Goal: Information Seeking & Learning: Learn about a topic

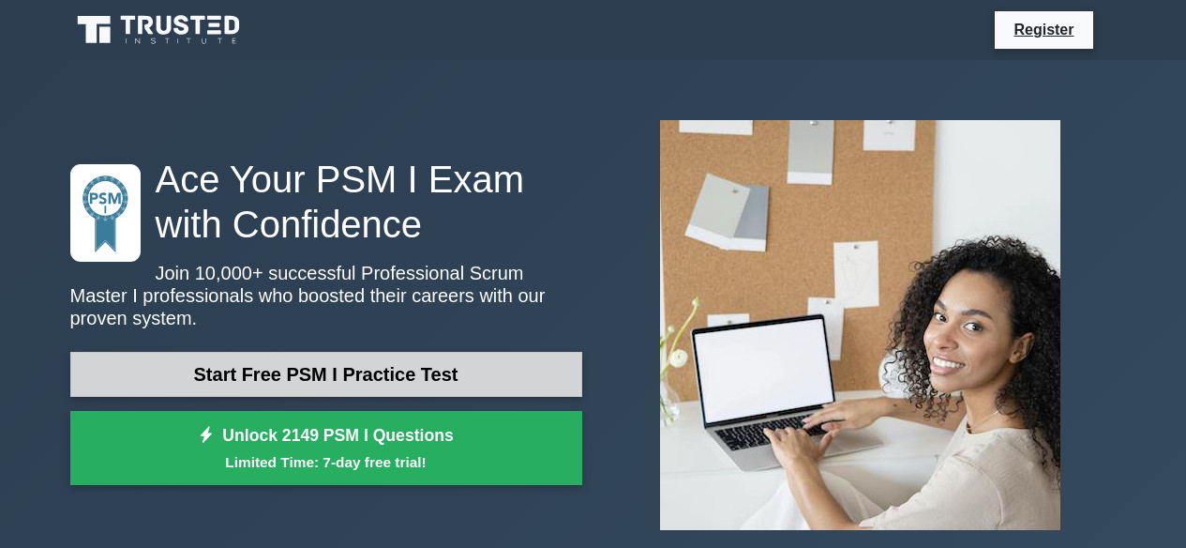
click at [403, 373] on link "Start Free PSM I Practice Test" at bounding box center [326, 374] width 512 height 45
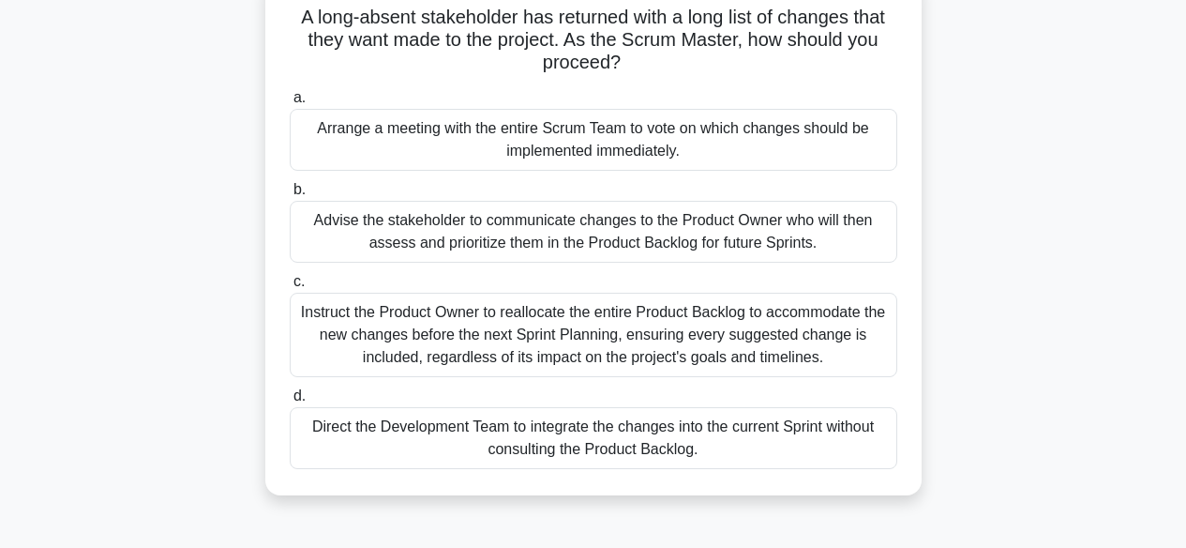
scroll to position [139, 0]
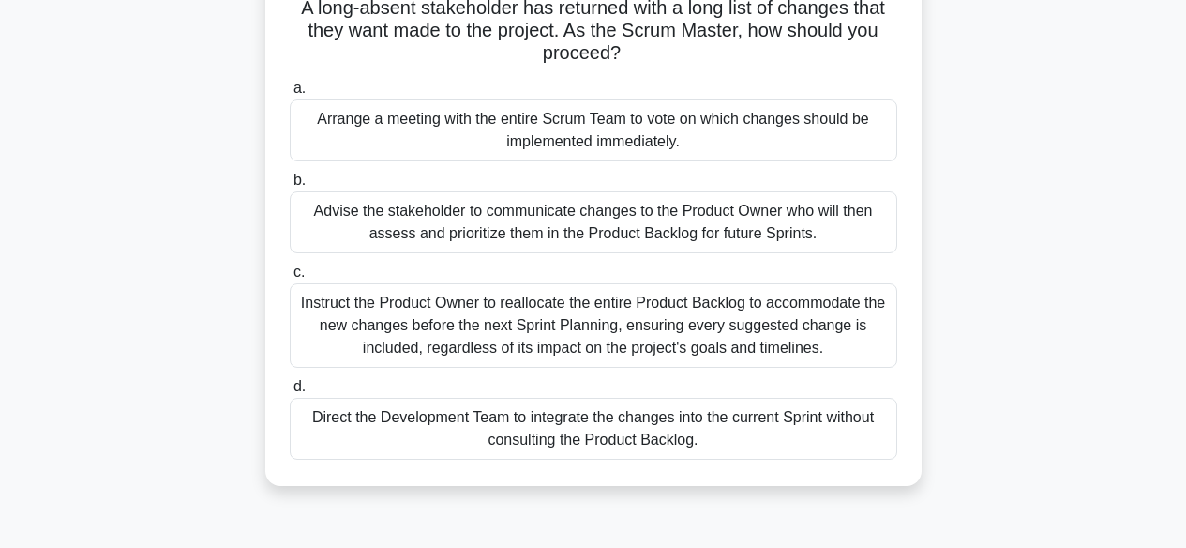
click at [636, 219] on div "Advise the stakeholder to communicate changes to the Product Owner who will the…" at bounding box center [594, 222] width 608 height 62
click at [290, 187] on input "b. Advise the stakeholder to communicate changes to the Product Owner who will …" at bounding box center [290, 180] width 0 height 12
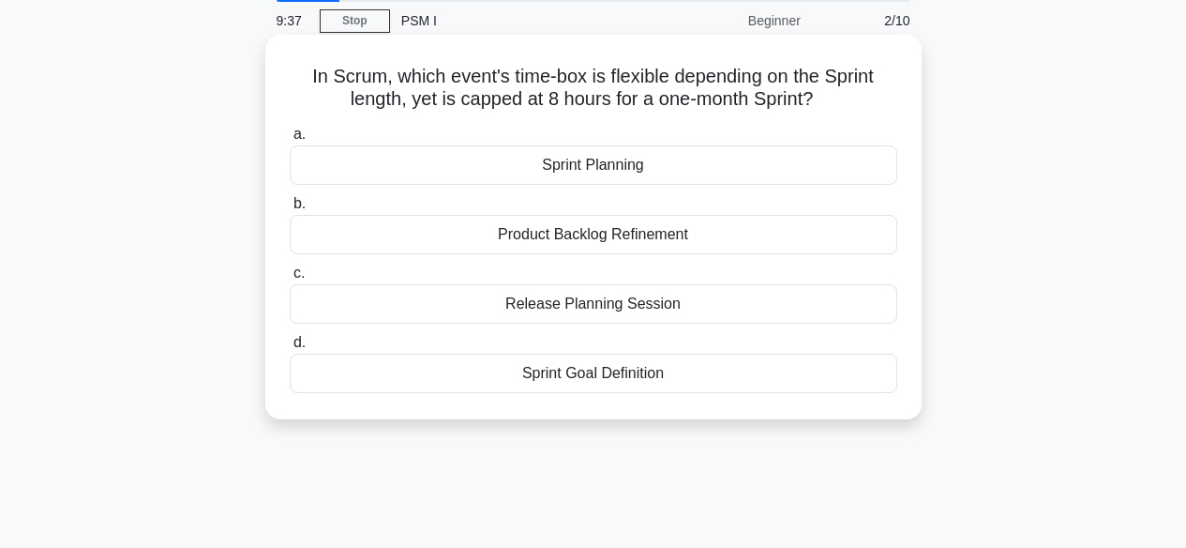
scroll to position [0, 0]
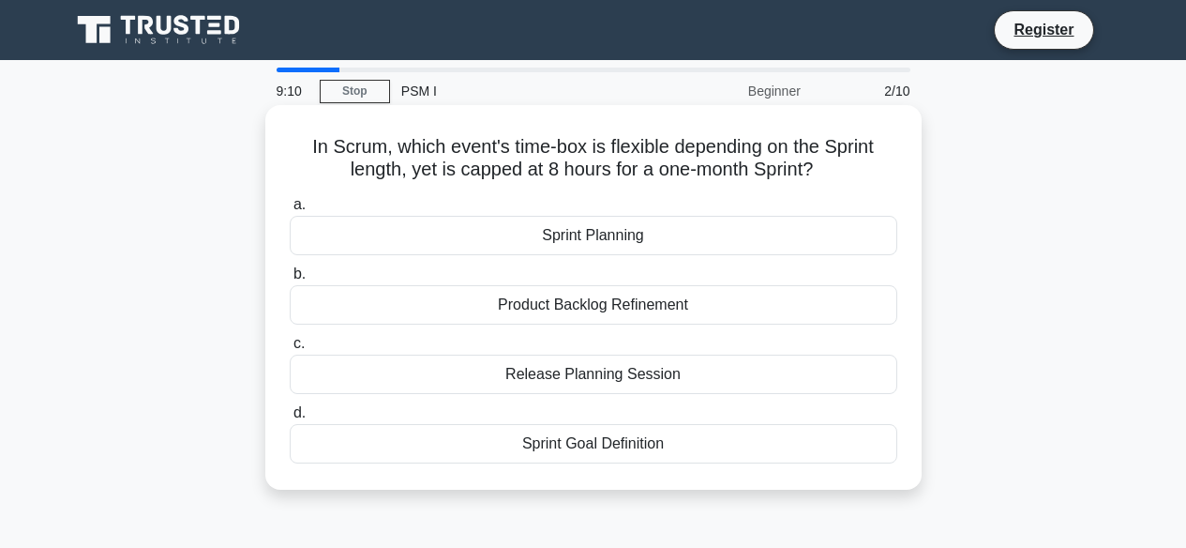
click at [602, 234] on div "Sprint Planning" at bounding box center [594, 235] width 608 height 39
click at [290, 211] on input "a. Sprint Planning" at bounding box center [290, 205] width 0 height 12
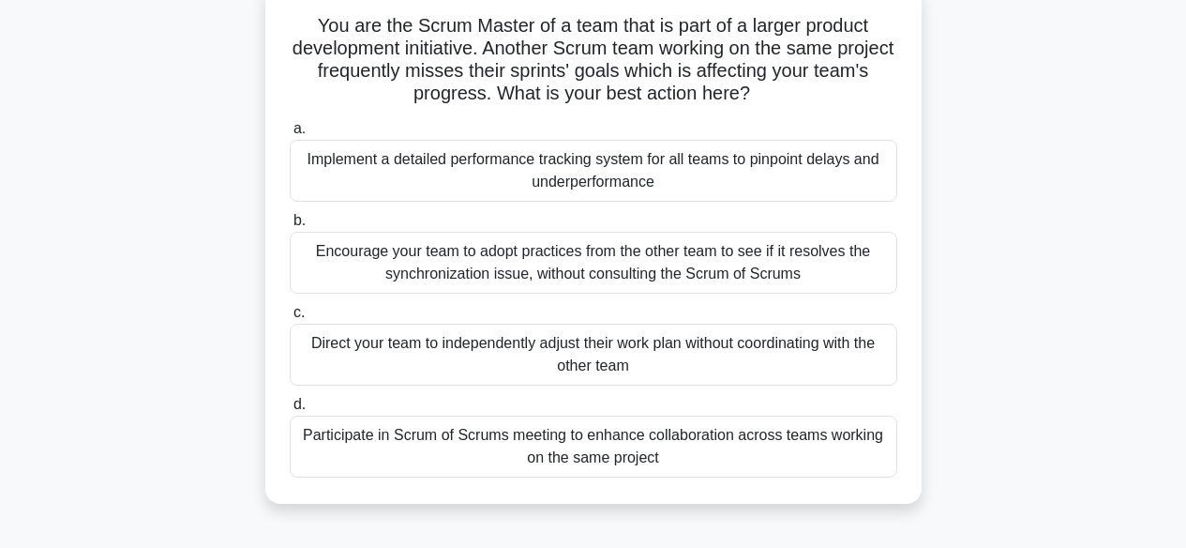
scroll to position [137, 0]
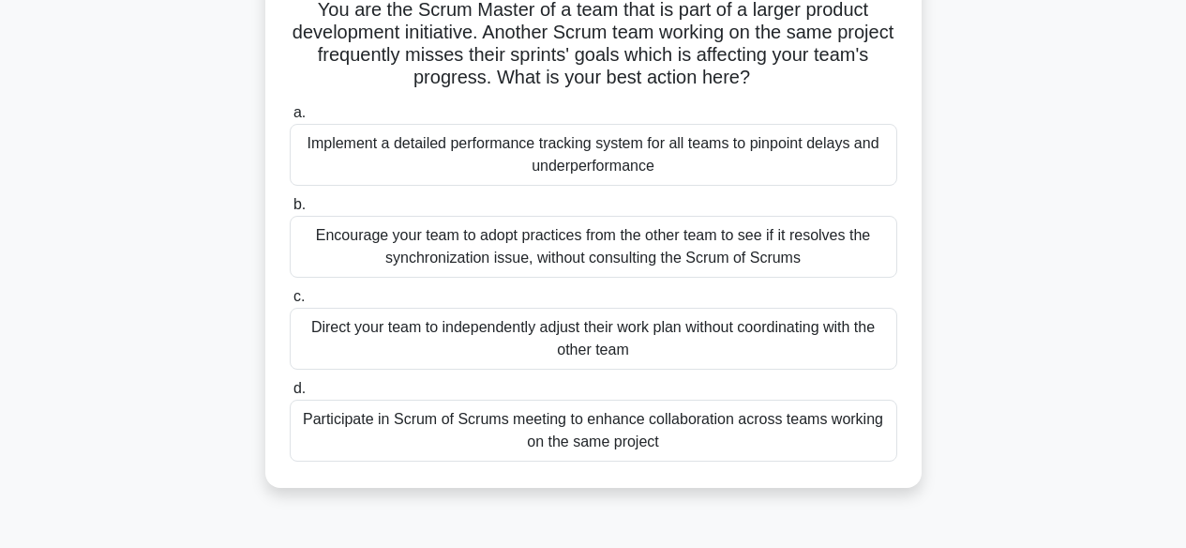
click at [502, 428] on div "Participate in Scrum of Scrums meeting to enhance collaboration across teams wo…" at bounding box center [594, 430] width 608 height 62
click at [290, 395] on input "d. Participate in Scrum of Scrums meeting to enhance collaboration across teams…" at bounding box center [290, 389] width 0 height 12
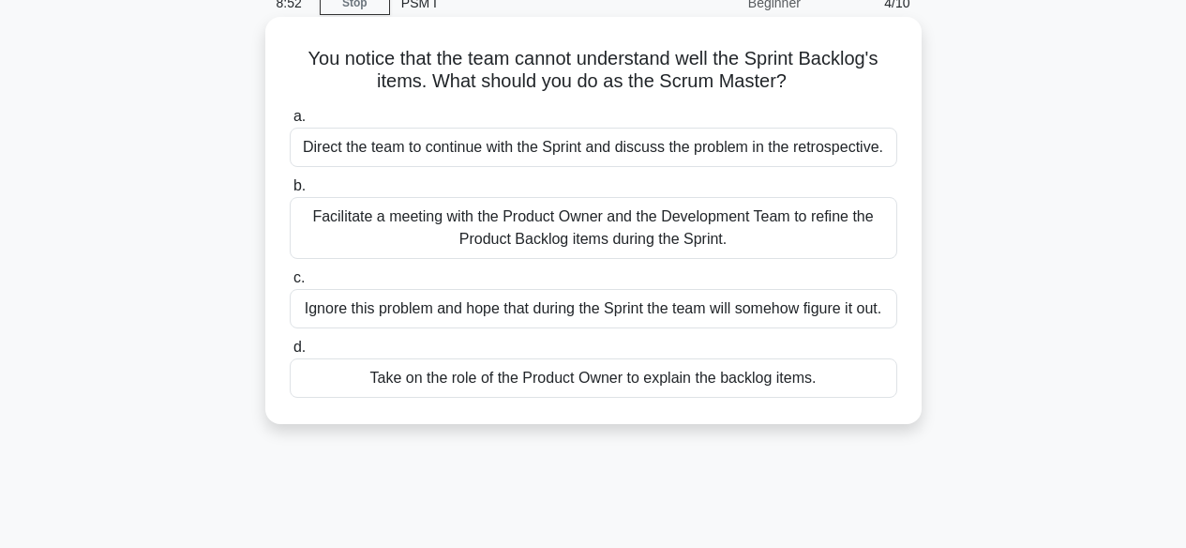
scroll to position [0, 0]
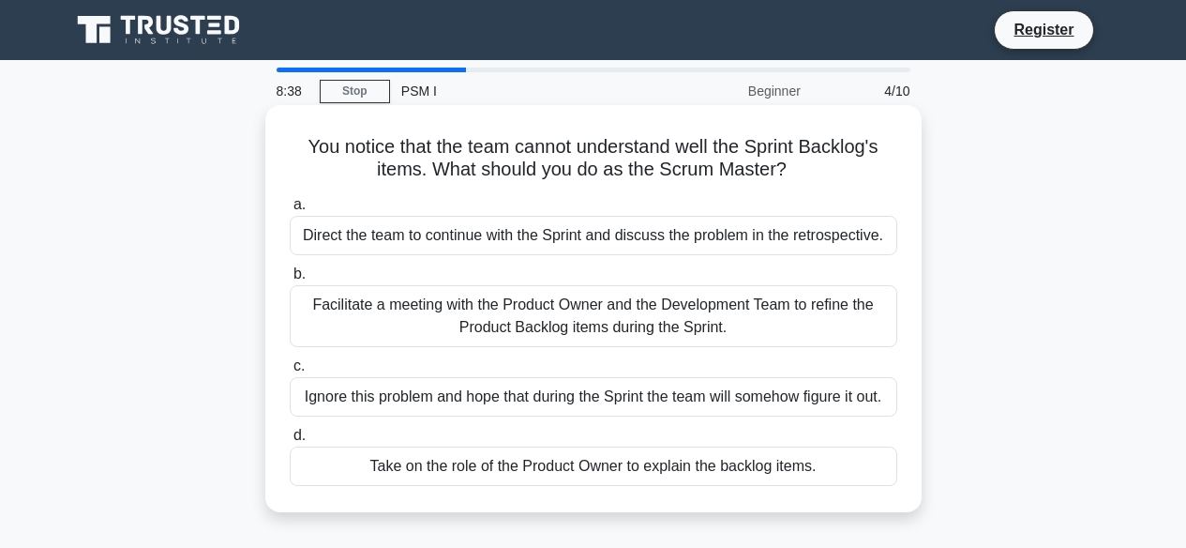
click at [682, 315] on div "Facilitate a meeting with the Product Owner and the Development Team to refine …" at bounding box center [594, 316] width 608 height 62
click at [290, 280] on input "b. Facilitate a meeting with the Product Owner and the Development Team to refi…" at bounding box center [290, 274] width 0 height 12
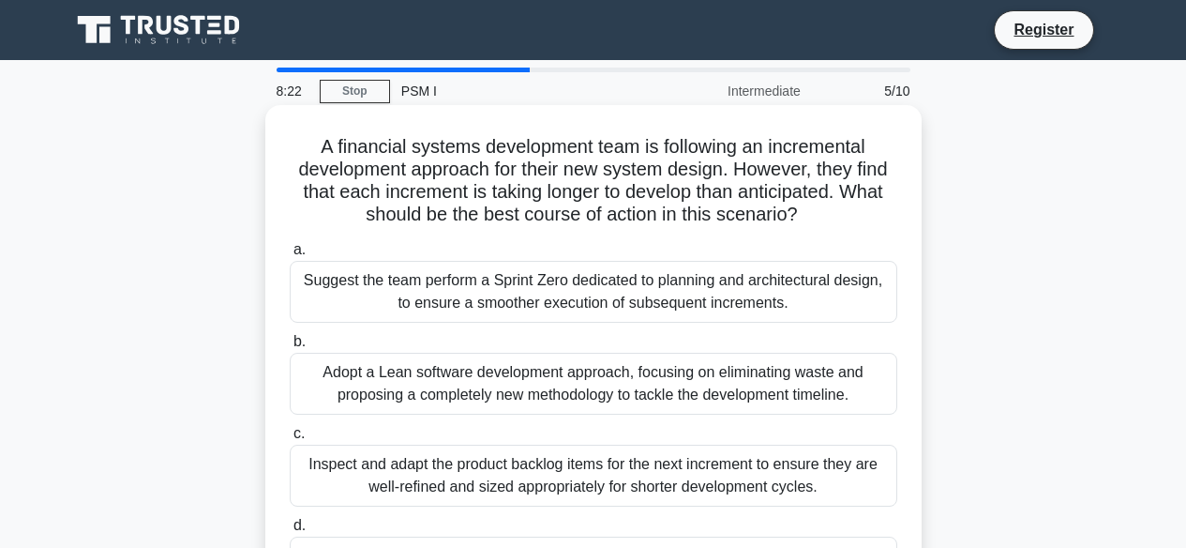
scroll to position [4, 0]
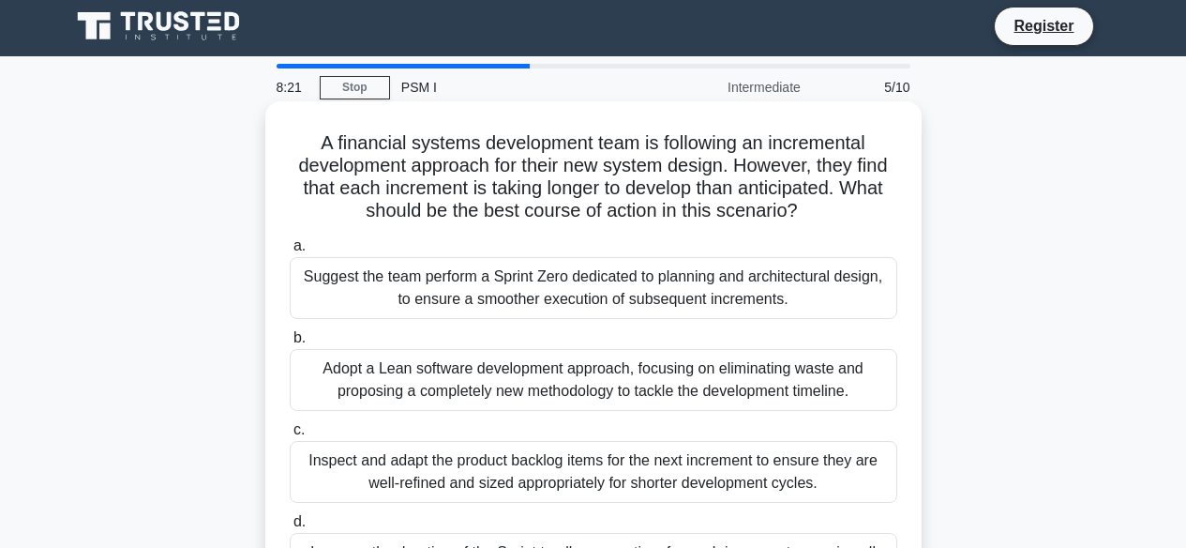
click at [488, 473] on div "Inspect and adapt the product backlog items for the next increment to ensure th…" at bounding box center [594, 472] width 608 height 62
click at [290, 436] on input "c. Inspect and adapt the product backlog items for the next increment to ensure…" at bounding box center [290, 430] width 0 height 12
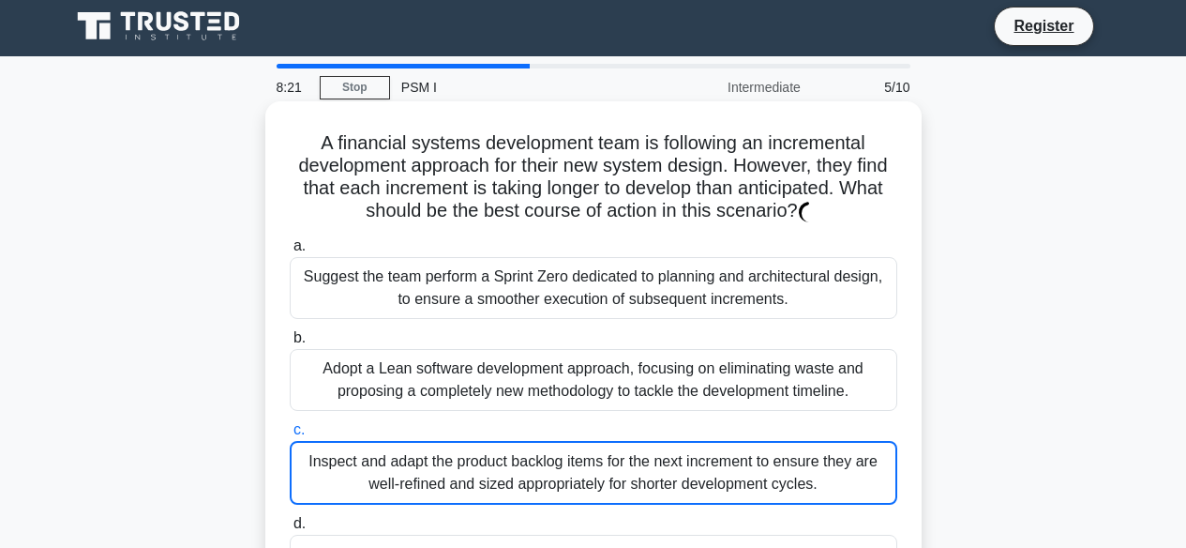
scroll to position [0, 0]
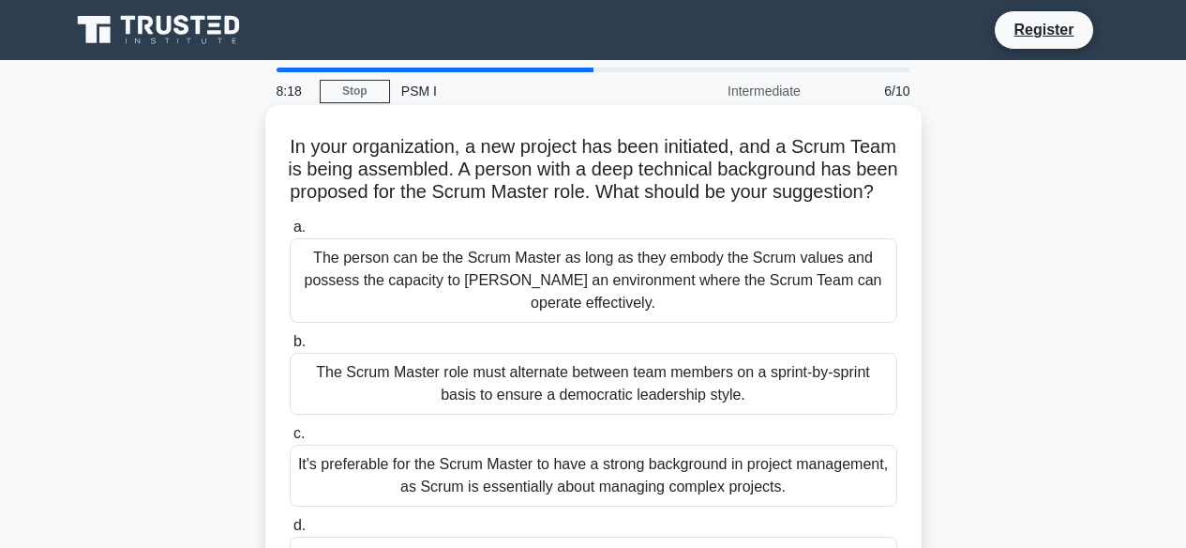
click at [544, 378] on div "The Scrum Master role must alternate between team members on a sprint-by-sprint…" at bounding box center [594, 384] width 608 height 62
click at [290, 348] on input "b. The Scrum Master role must alternate between team members on a sprint-by-spr…" at bounding box center [290, 342] width 0 height 12
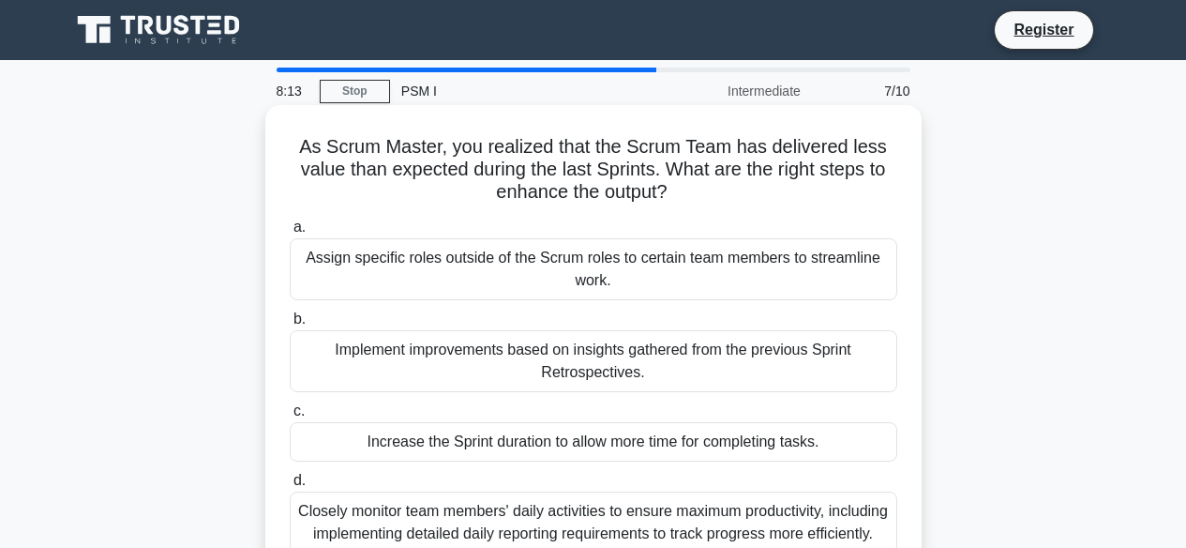
click at [565, 383] on div "Implement improvements based on insights gathered from the previous Sprint Retr…" at bounding box center [594, 361] width 608 height 62
click at [290, 325] on input "b. Implement improvements based on insights gathered from the previous Sprint R…" at bounding box center [290, 319] width 0 height 12
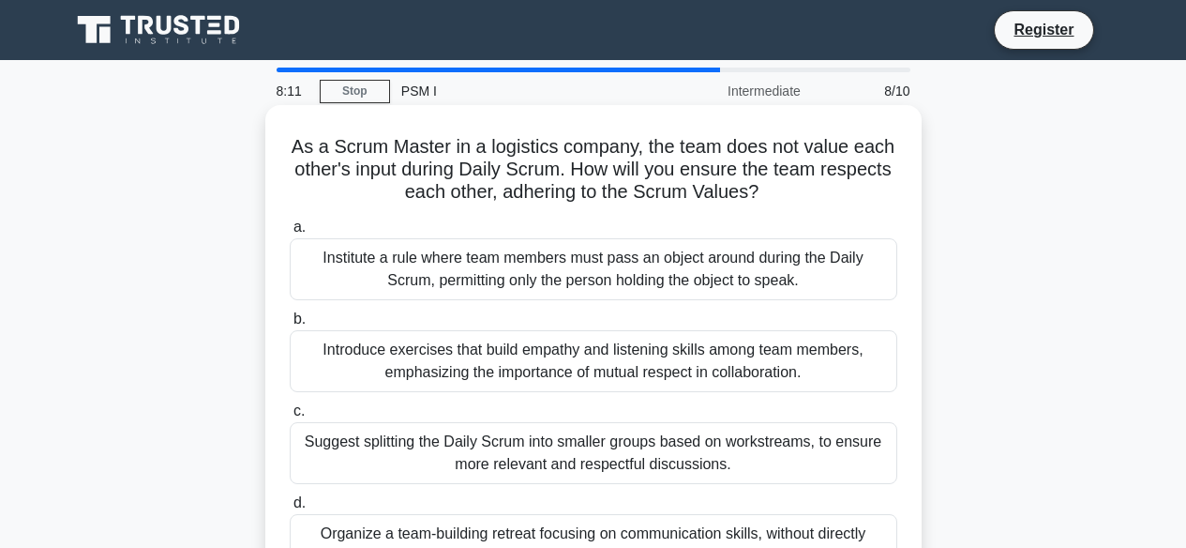
click at [540, 435] on div "Suggest splitting the Daily Scrum into smaller groups based on workstreams, to …" at bounding box center [594, 453] width 608 height 62
click at [290, 417] on input "c. Suggest splitting the Daily Scrum into smaller groups based on workstreams, …" at bounding box center [290, 411] width 0 height 12
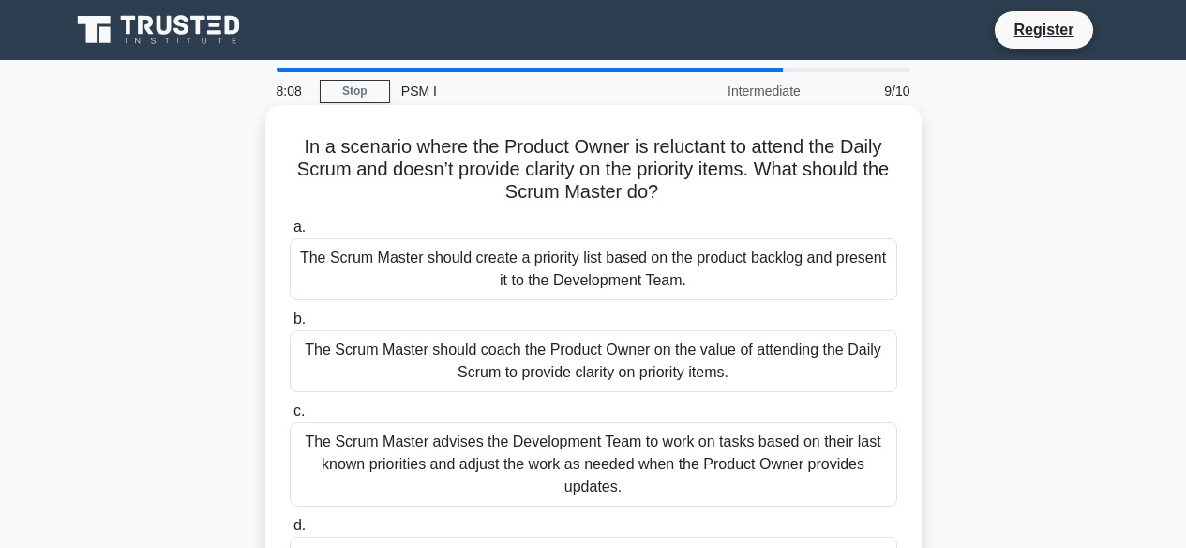
click at [553, 444] on div "The Scrum Master advises the Development Team to work on tasks based on their l…" at bounding box center [594, 464] width 608 height 84
click at [290, 417] on input "c. The Scrum Master advises the Development Team to work on tasks based on thei…" at bounding box center [290, 411] width 0 height 12
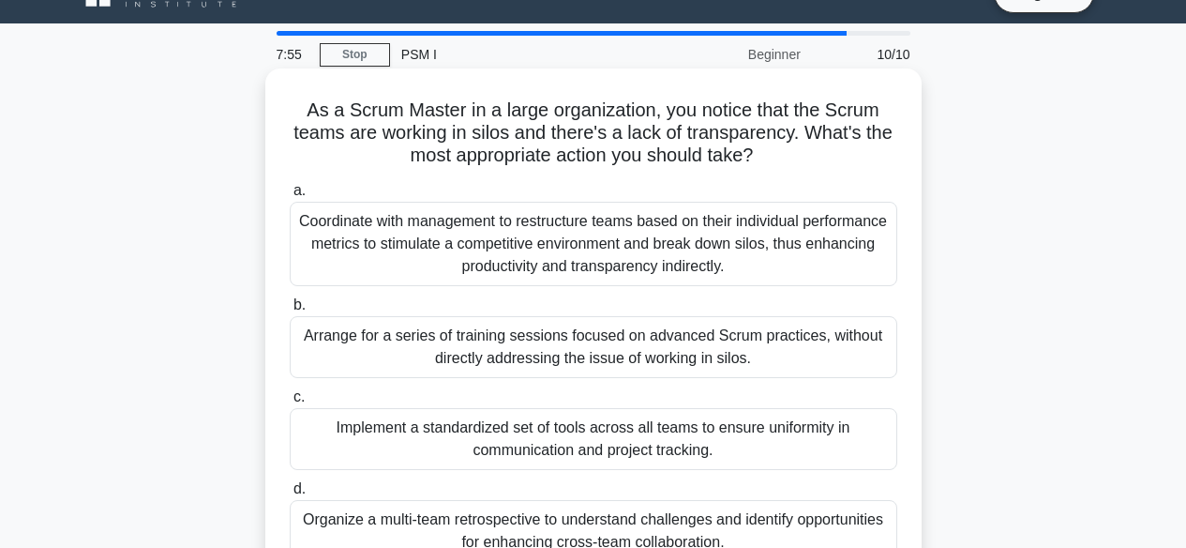
scroll to position [53, 0]
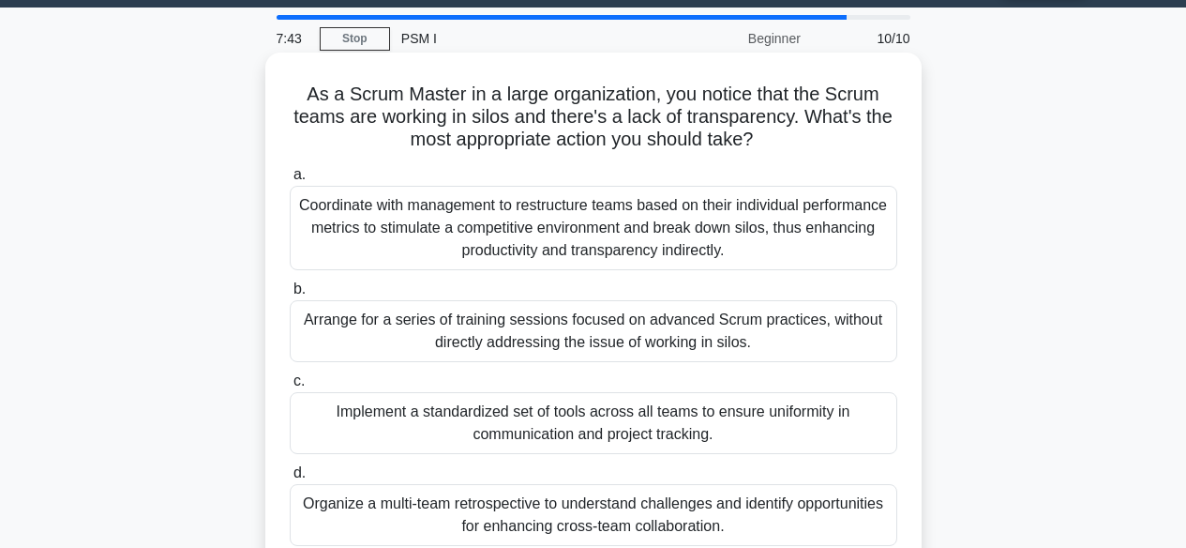
click at [680, 438] on div "Implement a standardized set of tools across all teams to ensure uniformity in …" at bounding box center [594, 423] width 608 height 62
click at [290, 387] on input "c. Implement a standardized set of tools across all teams to ensure uniformity …" at bounding box center [290, 381] width 0 height 12
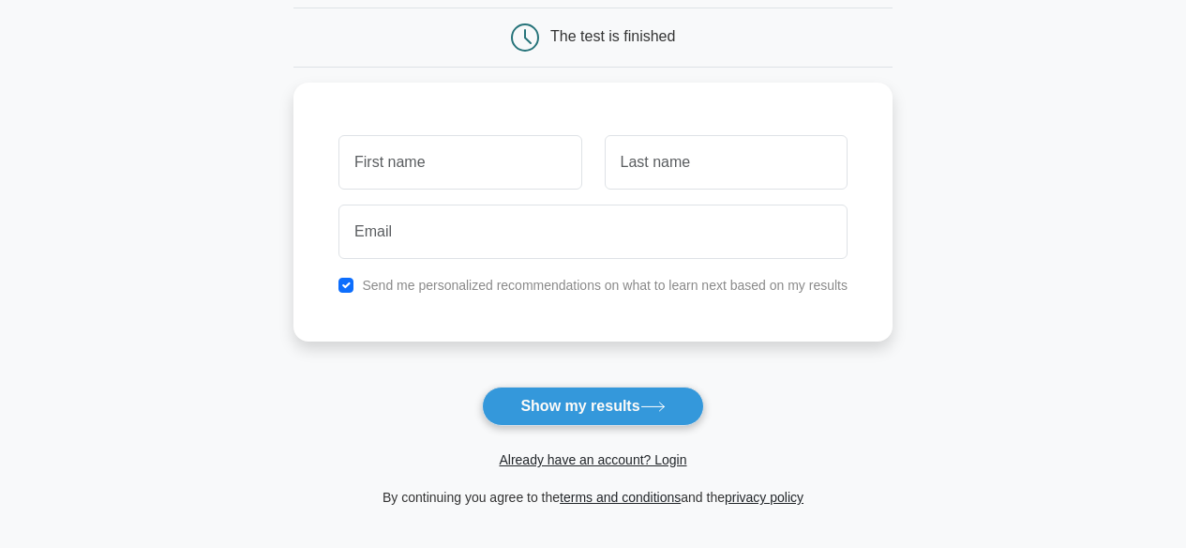
scroll to position [396, 0]
